Goal: Information Seeking & Learning: Learn about a topic

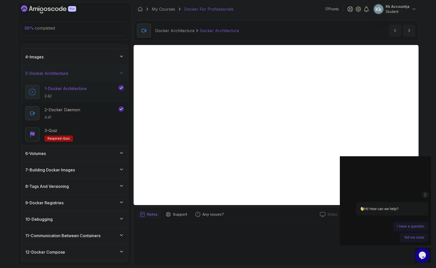
scroll to position [45, 0]
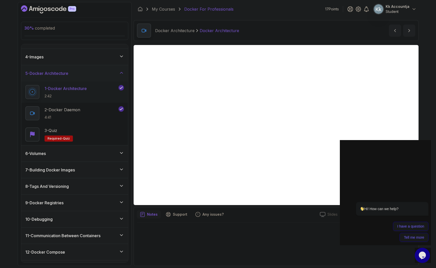
click at [94, 92] on div "1 - Docker Architecture 2:42" at bounding box center [71, 92] width 92 height 14
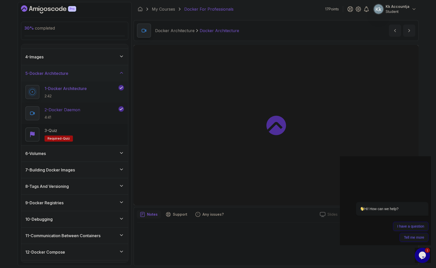
click at [100, 108] on div "2 - Docker Daemon 4:41" at bounding box center [71, 113] width 92 height 14
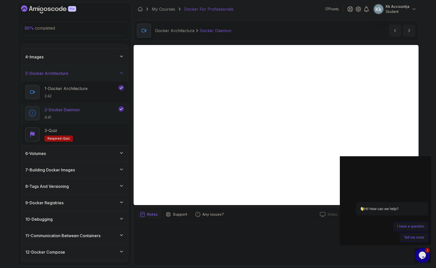
click at [94, 152] on div "6 - Volumes" at bounding box center [74, 154] width 99 height 6
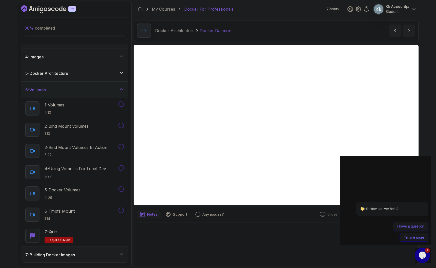
click at [94, 89] on div "6 - Volumes" at bounding box center [74, 90] width 99 height 6
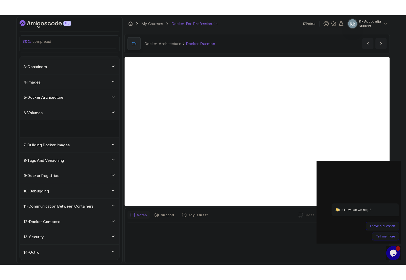
scroll to position [12, 0]
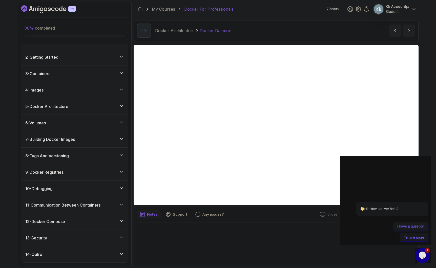
click at [101, 105] on div "5 - Docker Architecture" at bounding box center [74, 107] width 99 height 6
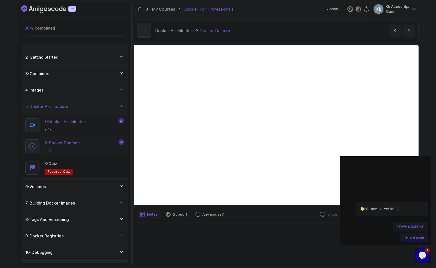
click at [87, 123] on p "1 - Docker Architecture" at bounding box center [66, 122] width 43 height 6
click at [108, 167] on div "3 - Quiz Required- quiz" at bounding box center [74, 168] width 99 height 14
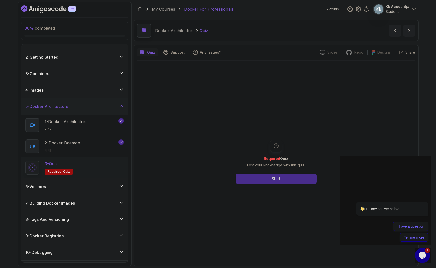
click at [282, 181] on button "Start" at bounding box center [276, 179] width 81 height 10
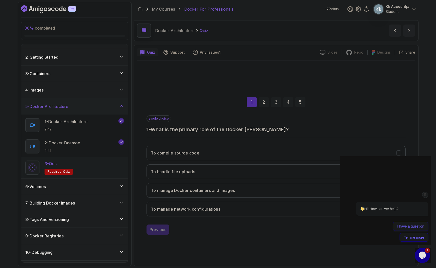
click at [425, 194] on icon "Chat attention grabber" at bounding box center [426, 194] width 4 height 5
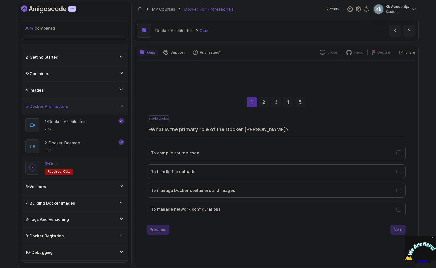
drag, startPoint x: 433, startPoint y: 238, endPoint x: 833, endPoint y: 473, distance: 464.6
click at [433, 238] on icon "Close" at bounding box center [433, 239] width 5 height 5
click at [251, 155] on button "To compile source code" at bounding box center [276, 153] width 259 height 15
click at [221, 195] on button "To manage Docker containers and images" at bounding box center [276, 190] width 259 height 15
click at [400, 230] on div "Next" at bounding box center [398, 230] width 9 height 6
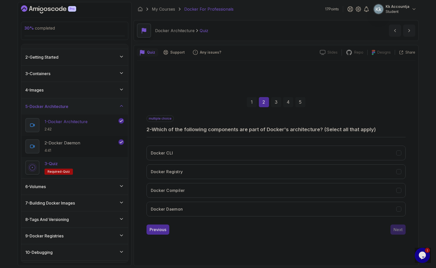
click at [90, 126] on div "1 - Docker Architecture 2:42" at bounding box center [71, 125] width 92 height 14
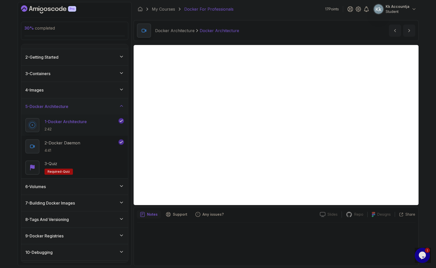
scroll to position [12, 0]
